Goal: Connect with others: Connect with others

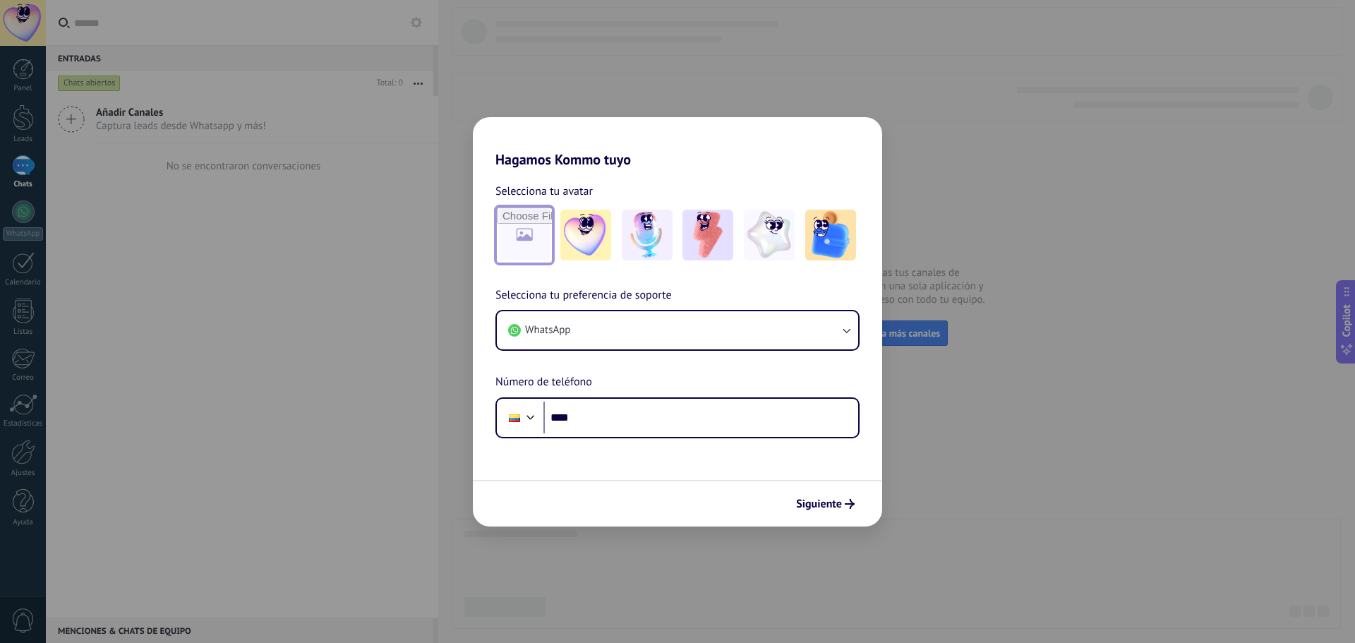
click at [532, 241] on input "file" at bounding box center [524, 235] width 55 height 55
type input "**********"
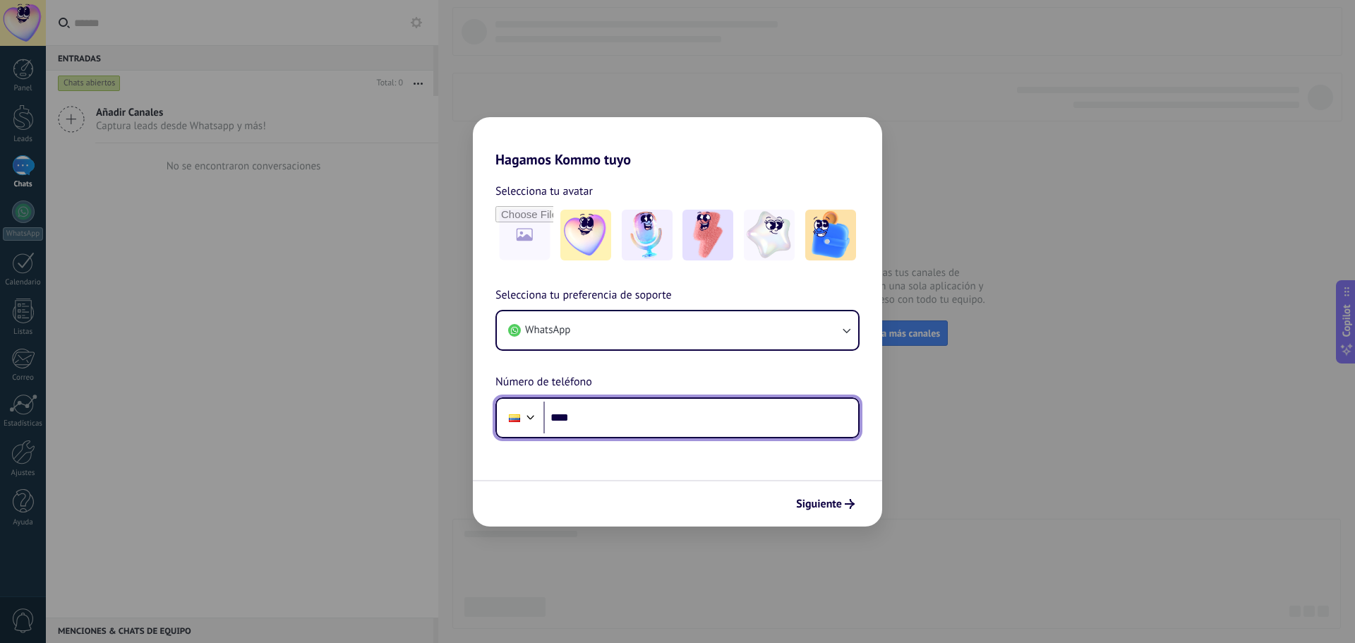
click at [611, 423] on input "****" at bounding box center [701, 418] width 315 height 32
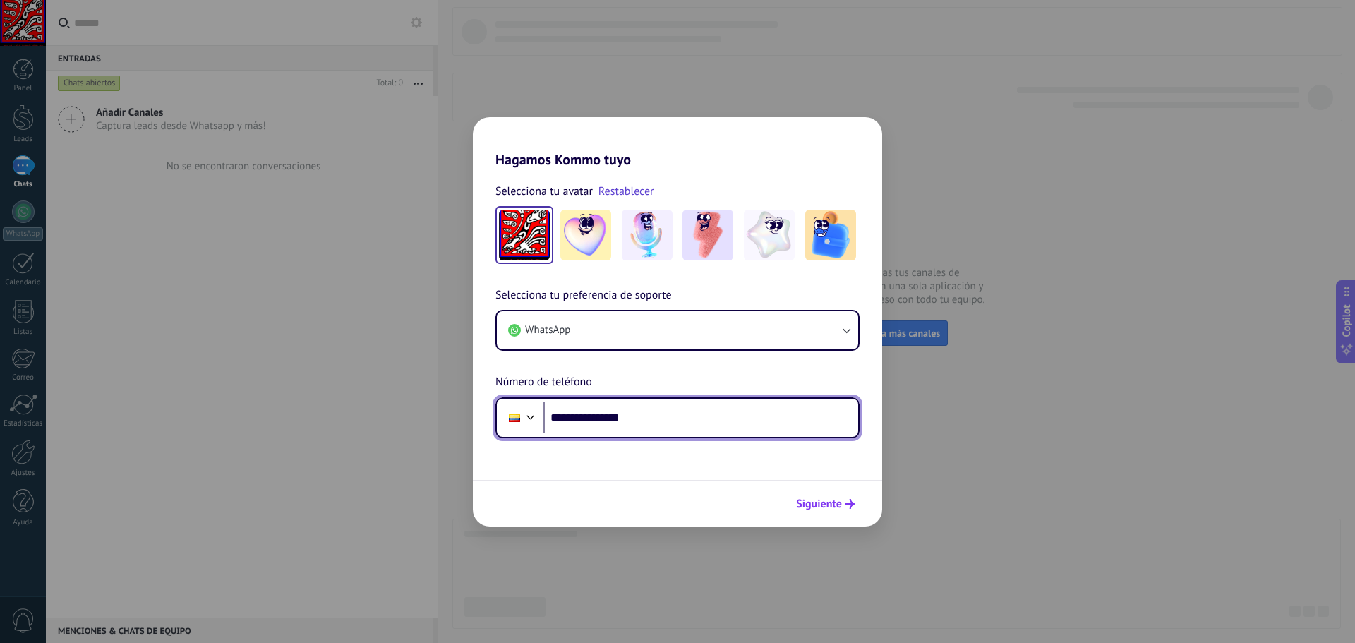
type input "**********"
click at [824, 505] on span "Siguiente" at bounding box center [819, 504] width 46 height 10
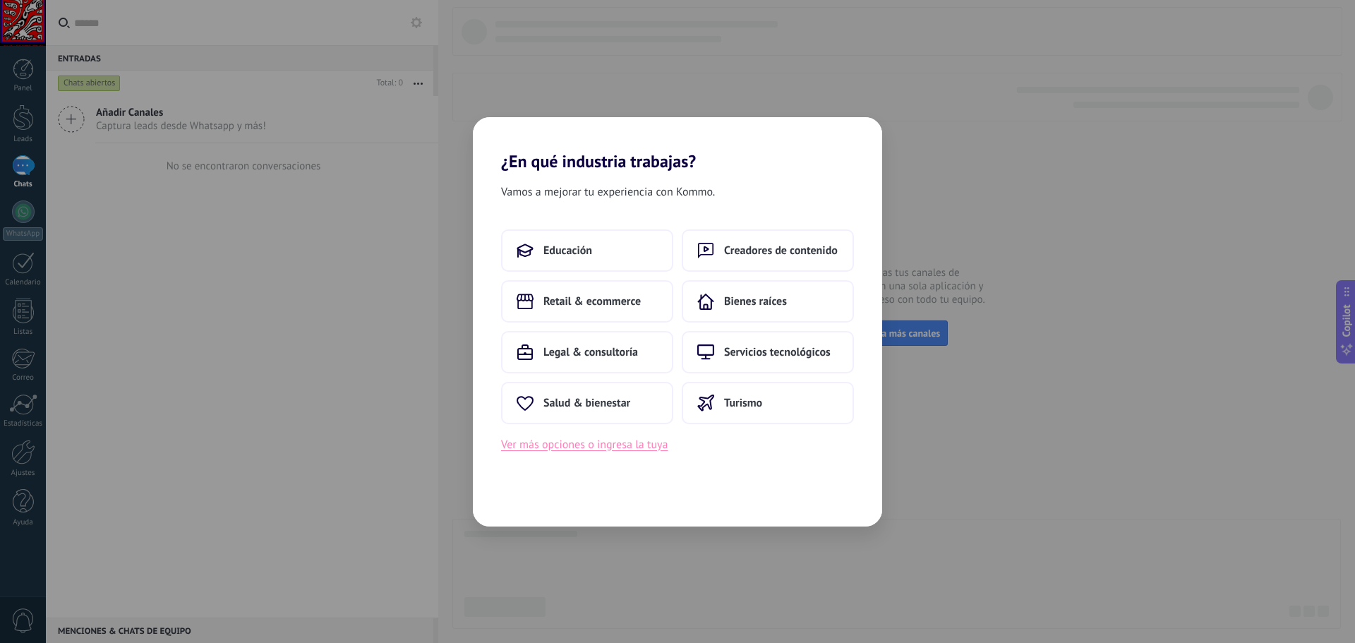
click at [576, 448] on button "Ver más opciones o ingresa la tuya" at bounding box center [584, 445] width 167 height 18
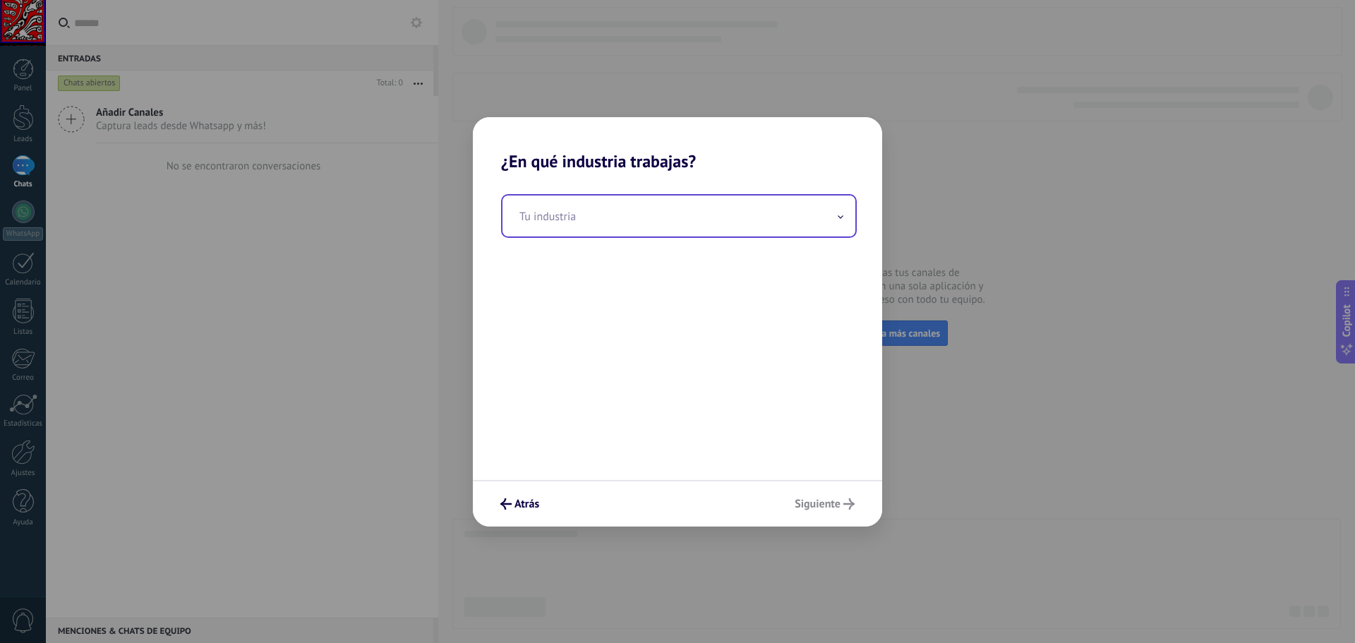
click at [843, 220] on span at bounding box center [840, 215] width 7 height 13
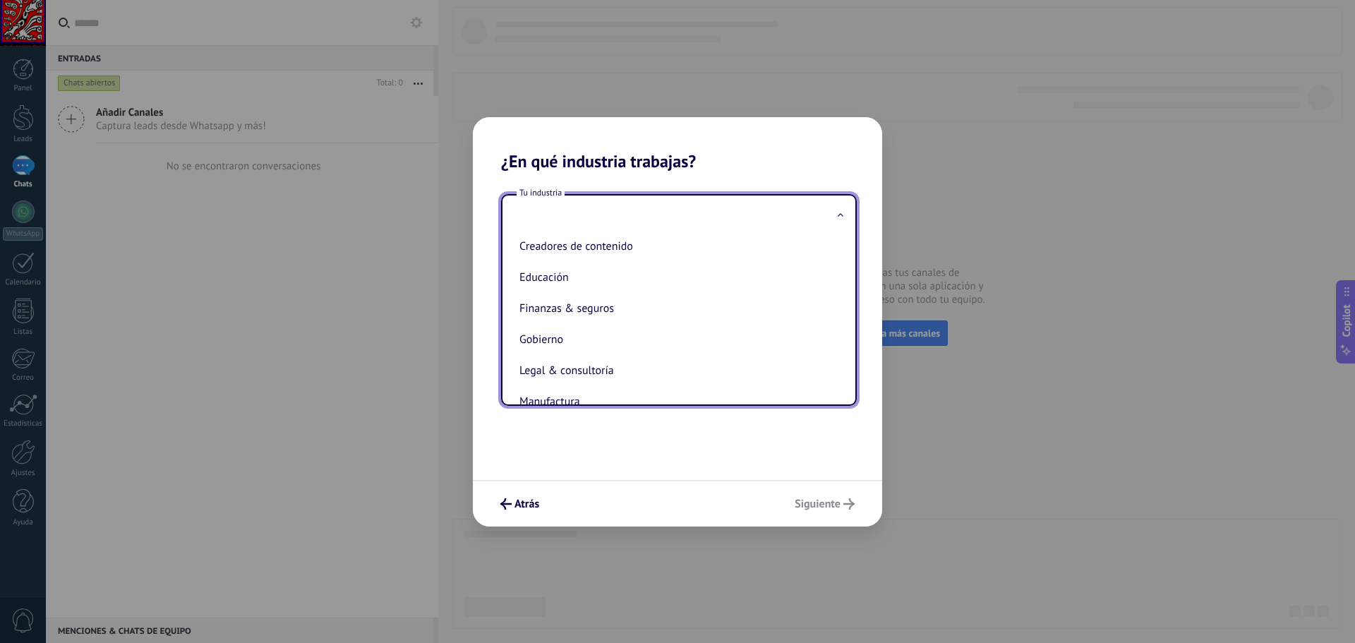
scroll to position [141, 0]
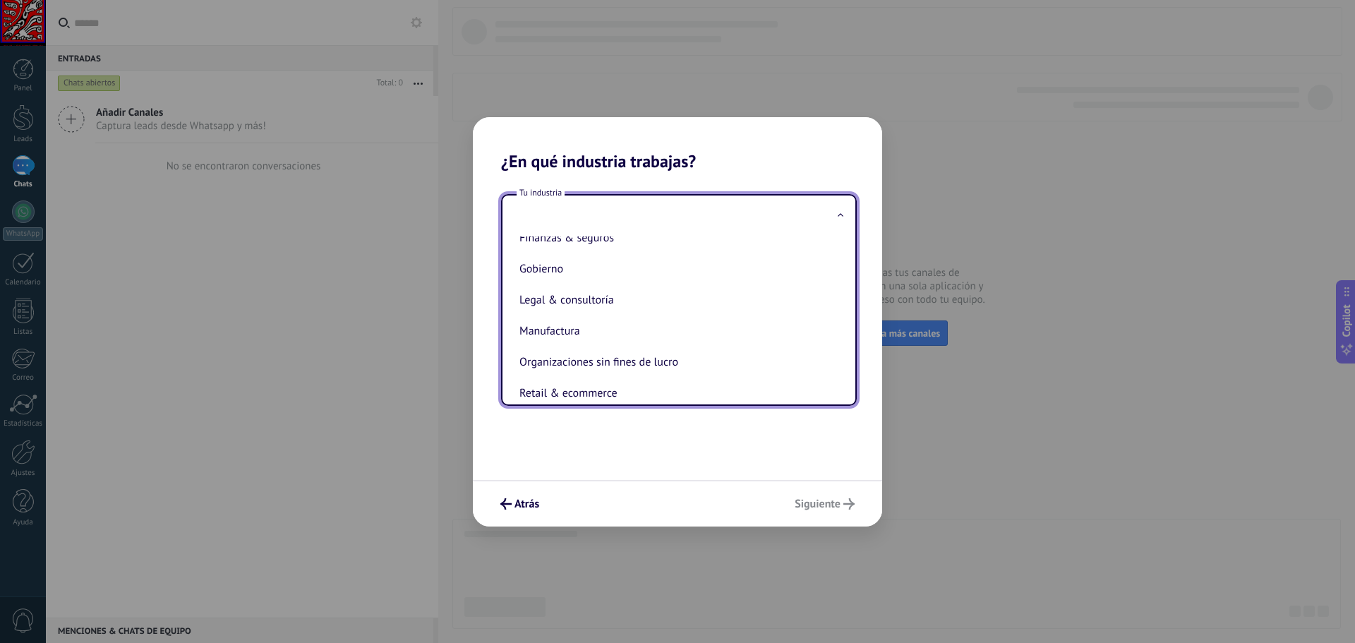
click at [604, 358] on li "Organizaciones sin fines de lucro" at bounding box center [676, 362] width 325 height 31
type input "**********"
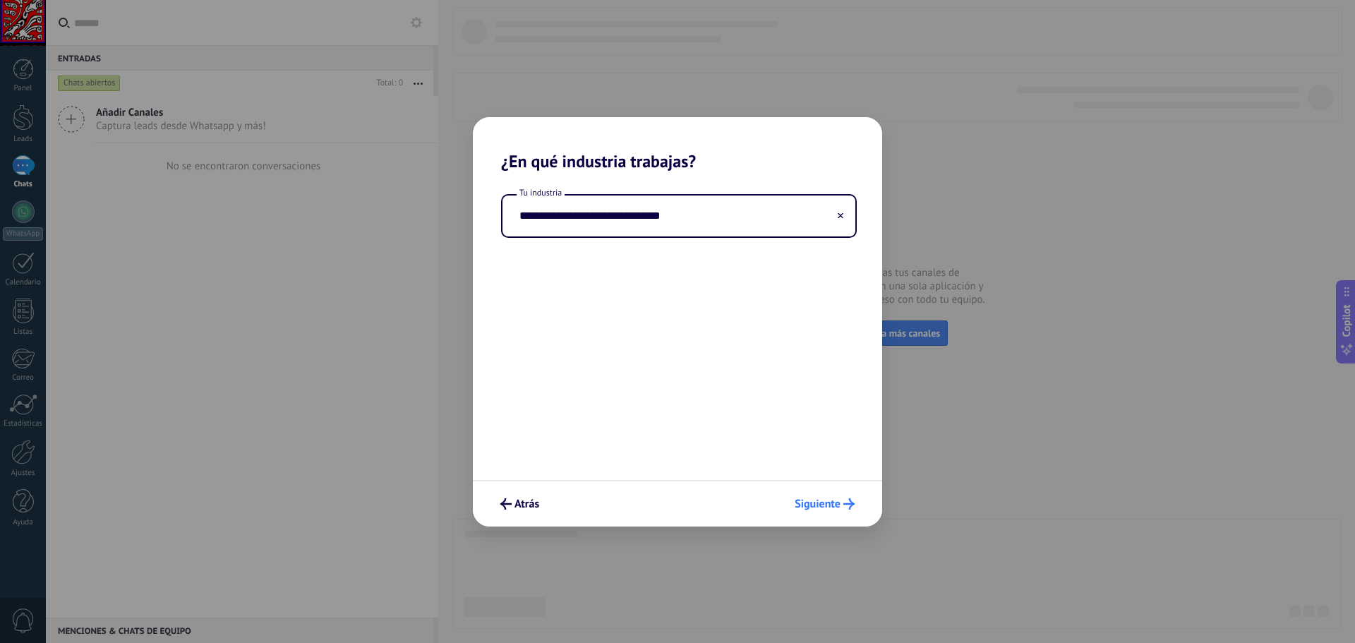
click at [810, 509] on span "Siguiente" at bounding box center [818, 504] width 46 height 10
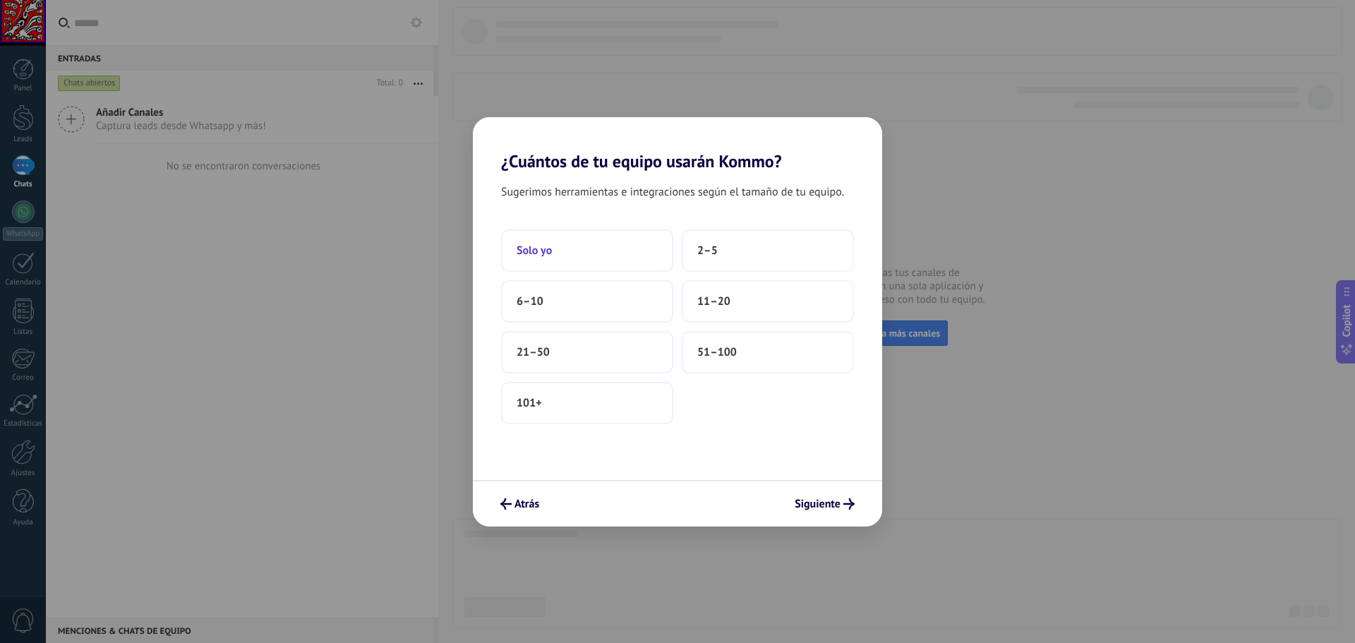
click at [561, 261] on button "Solo yo" at bounding box center [587, 250] width 172 height 42
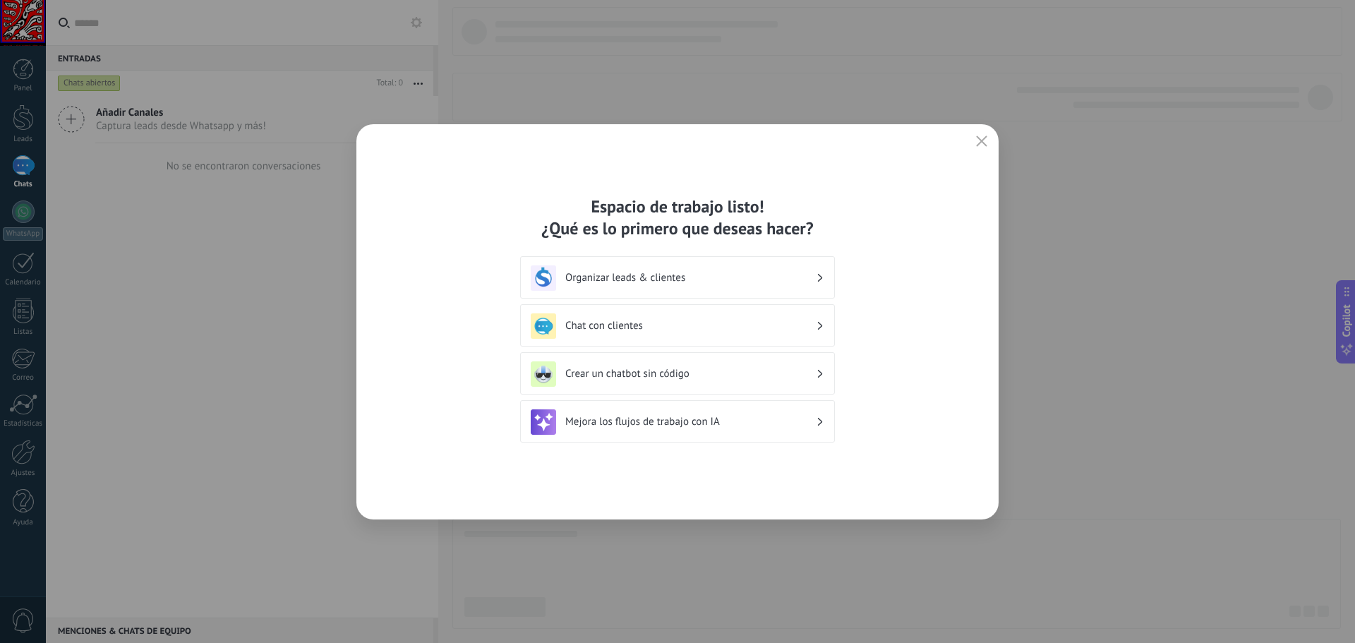
click at [607, 327] on h3 "Chat con clientes" at bounding box center [690, 325] width 251 height 13
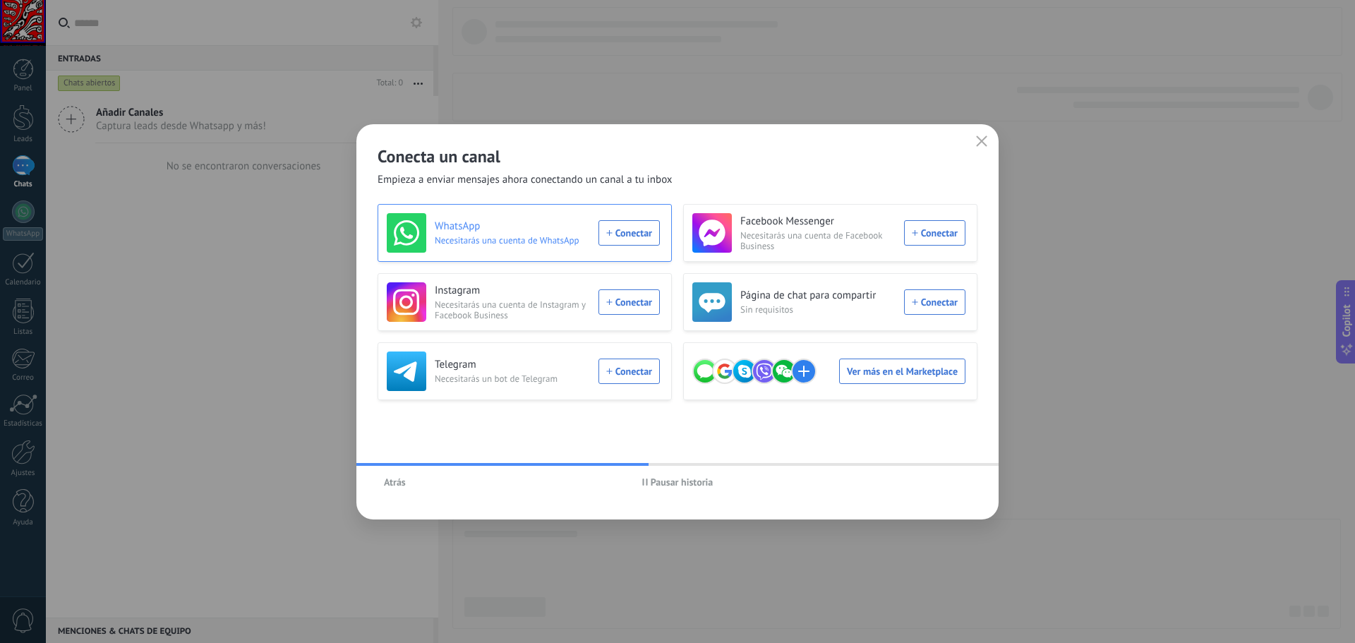
click at [630, 233] on div "WhatsApp Necesitarás una cuenta de WhatsApp Conectar" at bounding box center [523, 233] width 273 height 40
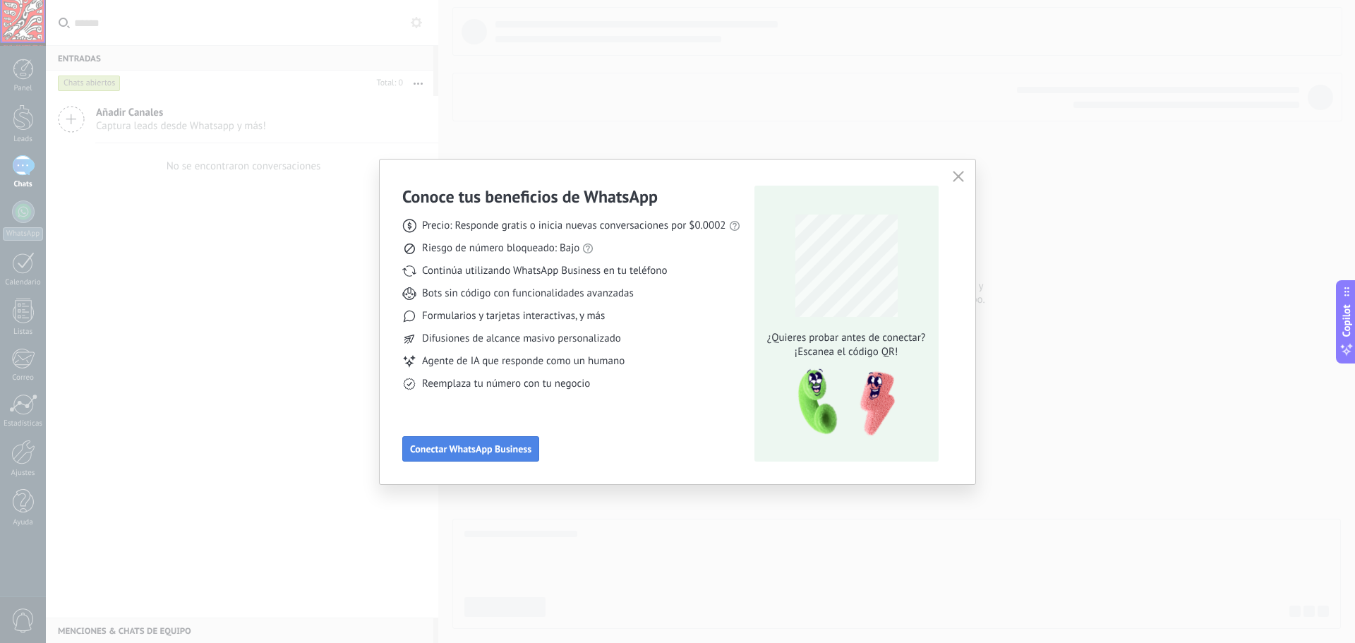
click at [477, 447] on span "Conectar WhatsApp Business" at bounding box center [470, 449] width 121 height 10
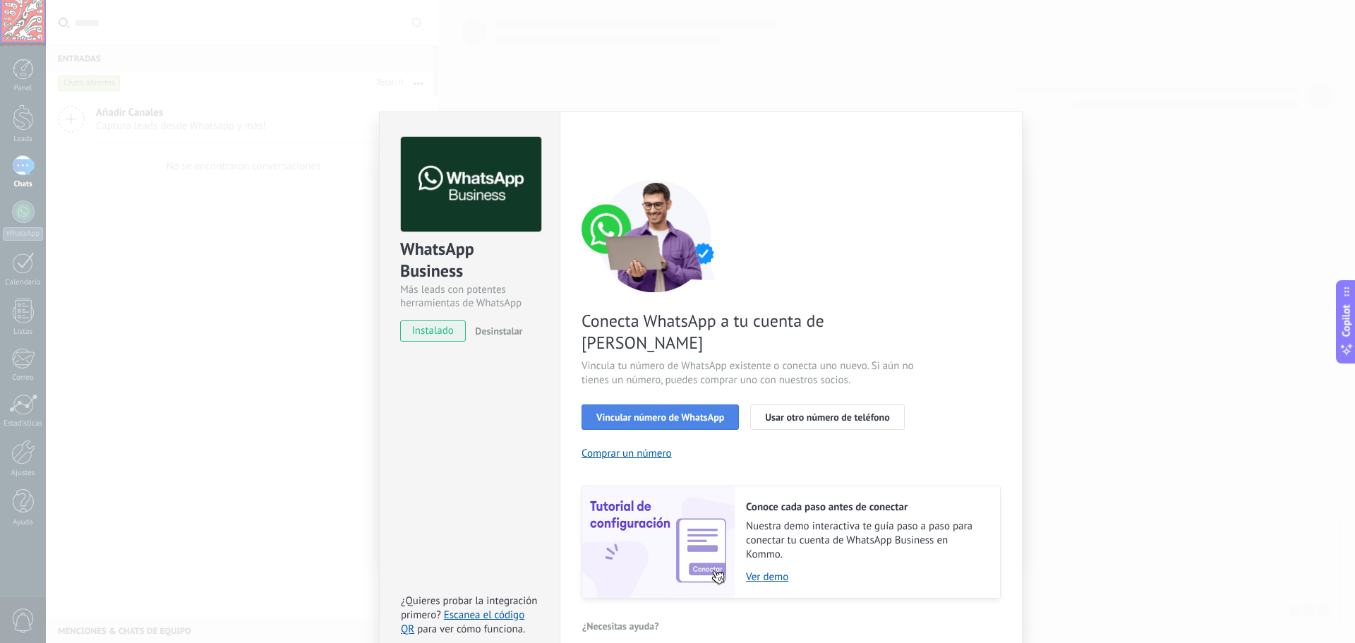
click at [642, 412] on span "Vincular número de WhatsApp" at bounding box center [660, 417] width 128 height 10
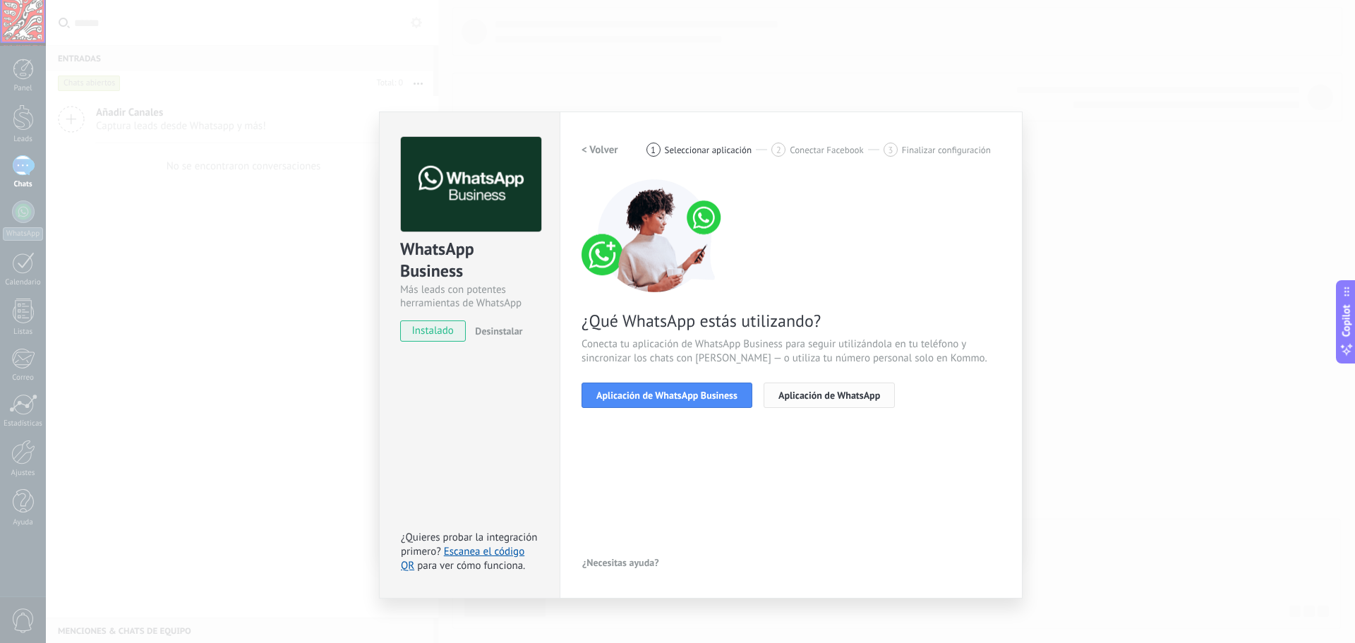
click at [794, 390] on span "Aplicación de WhatsApp" at bounding box center [830, 395] width 102 height 10
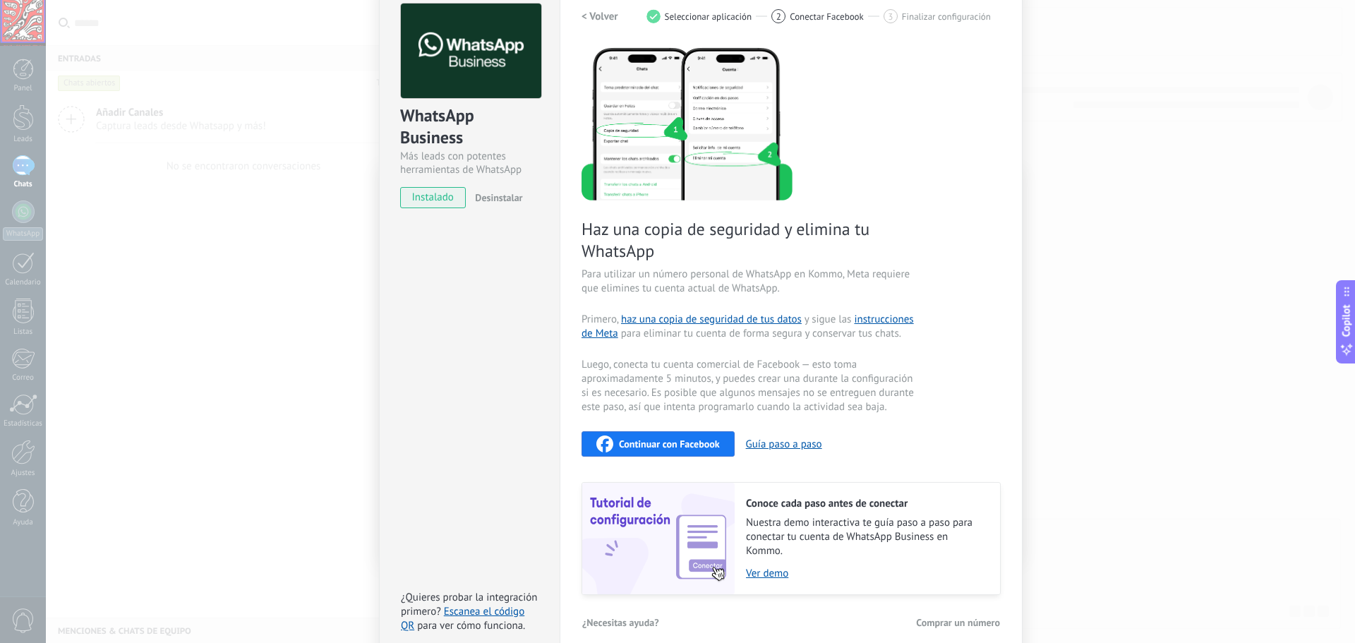
scroll to position [148, 0]
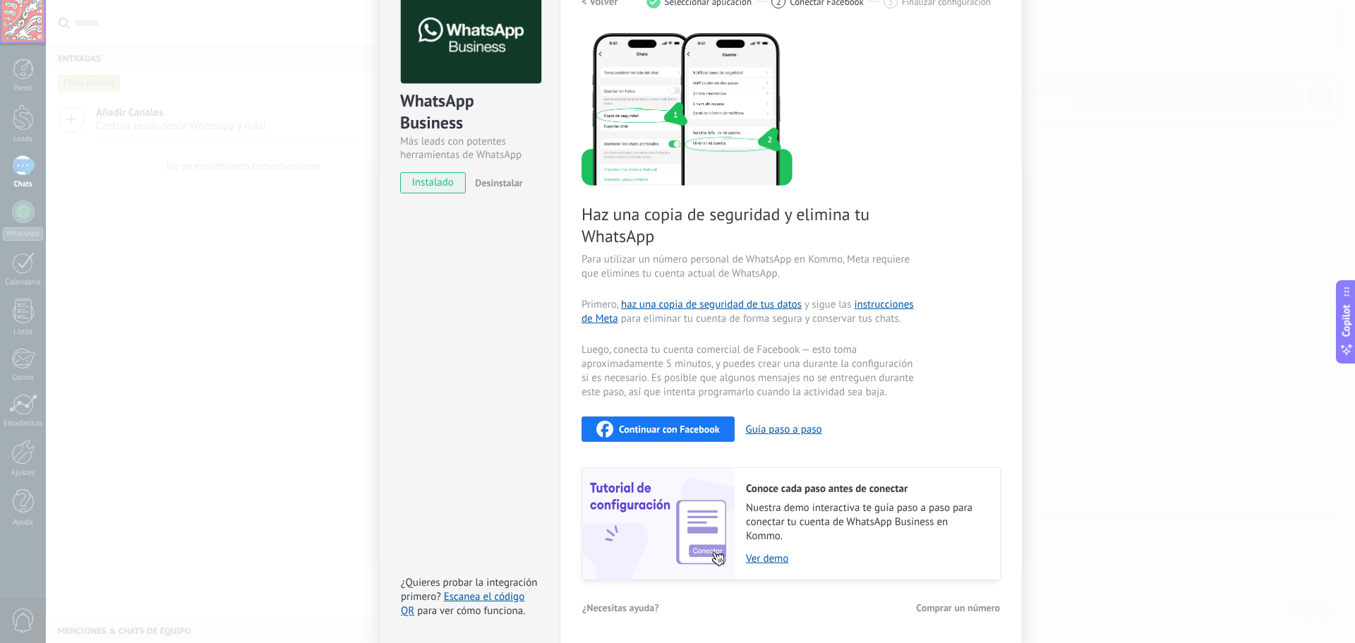
click at [651, 434] on span "Continuar con Facebook" at bounding box center [669, 429] width 101 height 10
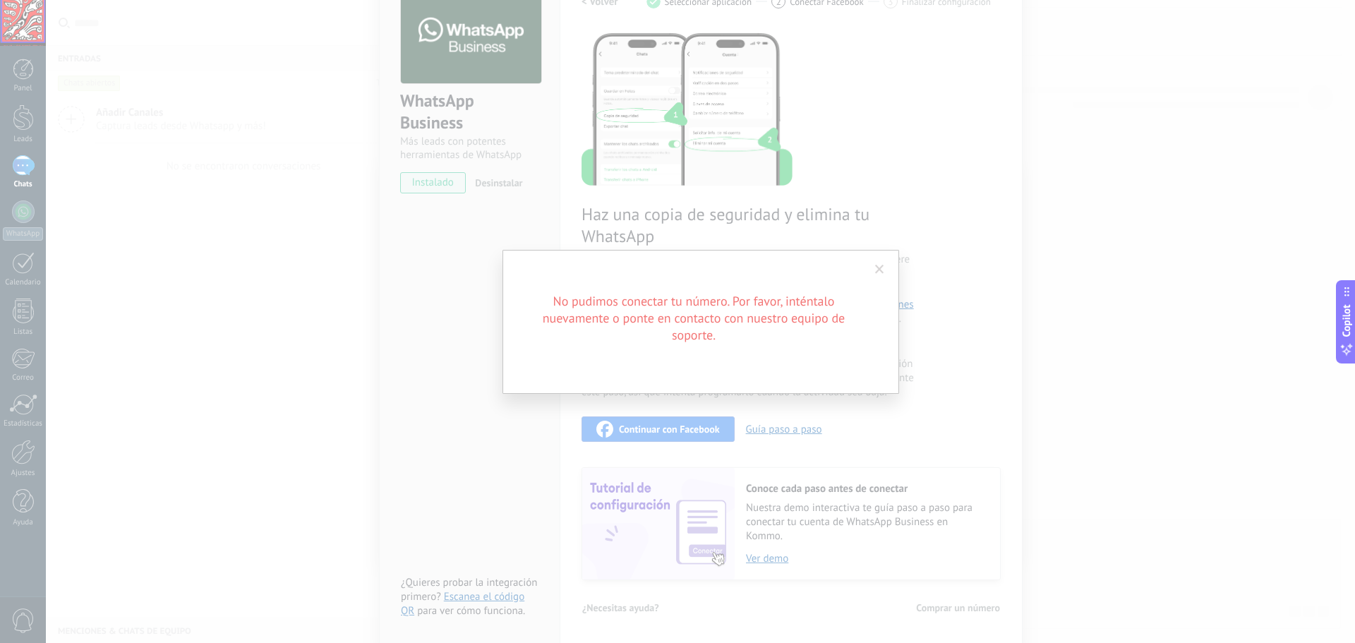
click at [877, 270] on span at bounding box center [879, 270] width 9 height 10
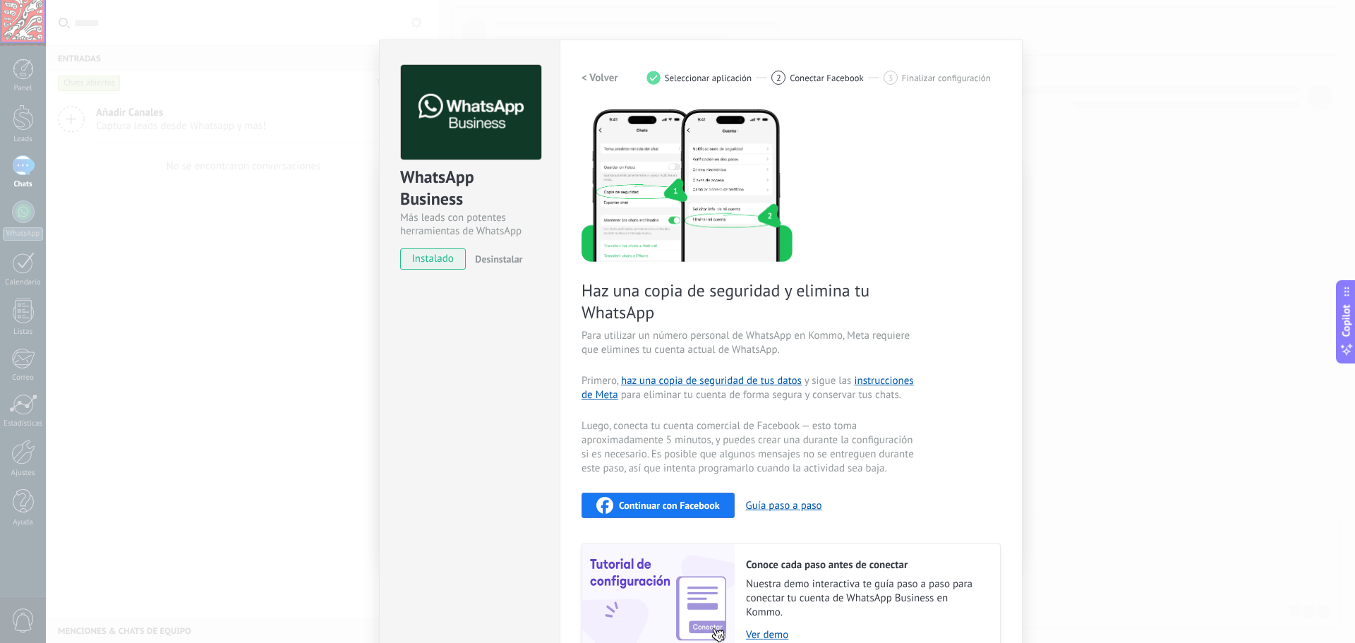
scroll to position [0, 0]
